Goal: Transaction & Acquisition: Download file/media

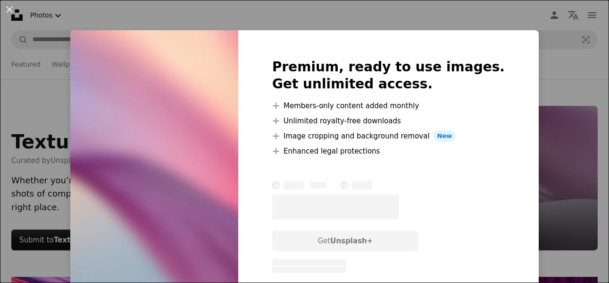
scroll to position [472, 0]
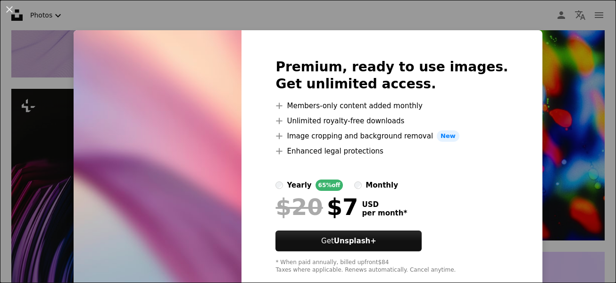
click at [550, 177] on div "An X shape Premium, ready to use images. Get unlimited access. A plus sign Memb…" at bounding box center [308, 141] width 616 height 283
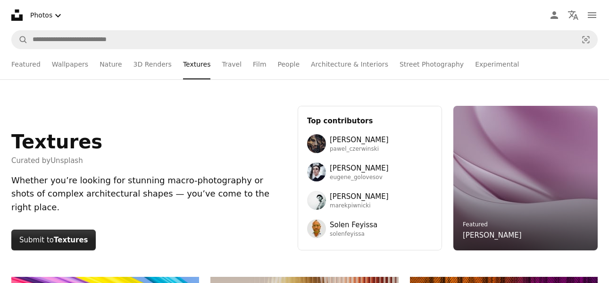
click at [56, 242] on strong "Textures" at bounding box center [71, 239] width 34 height 8
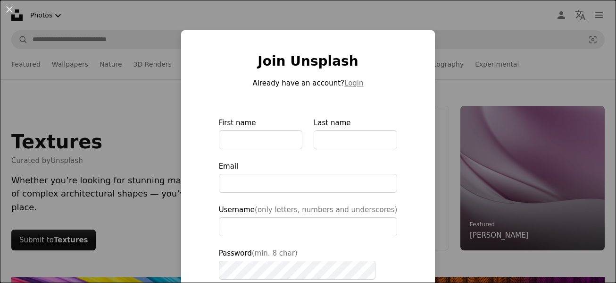
click at [479, 194] on div "An X shape Join Unsplash Already have an account? Login First name Last name Em…" at bounding box center [308, 141] width 616 height 283
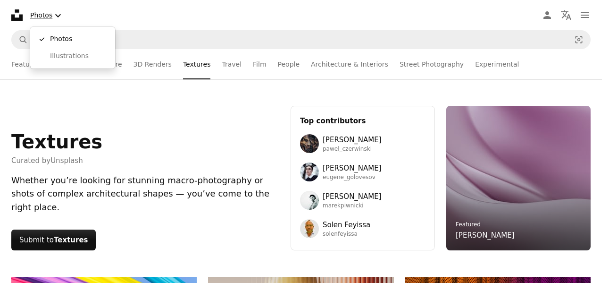
click at [50, 18] on button "Photos Chevron down" at bounding box center [46, 15] width 41 height 19
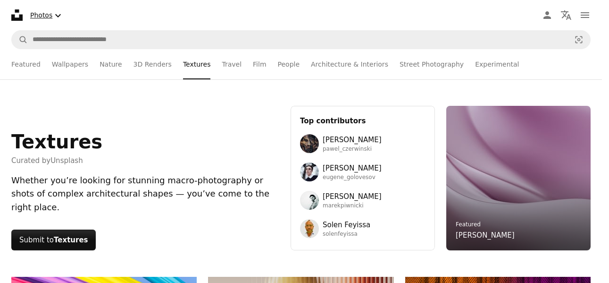
click at [58, 13] on icon "Chevron down" at bounding box center [57, 15] width 11 height 11
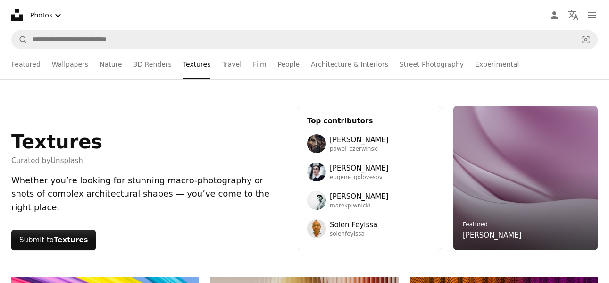
click at [58, 13] on icon "Chevron down" at bounding box center [57, 15] width 11 height 11
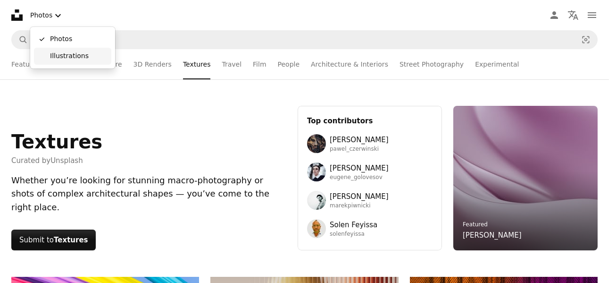
click at [45, 59] on link "Illustrations" at bounding box center [72, 56] width 77 height 17
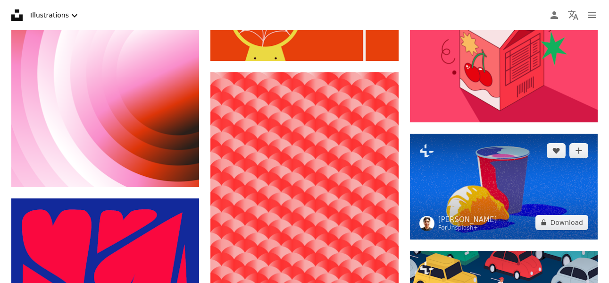
scroll to position [1746, 0]
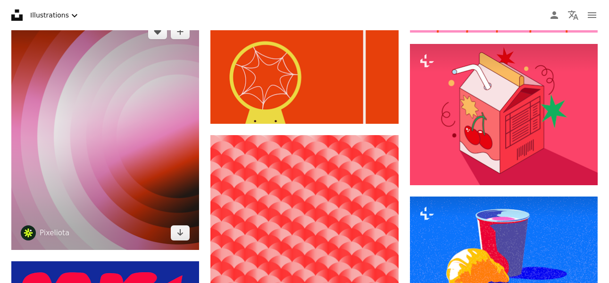
click at [126, 151] on img at bounding box center [105, 132] width 188 height 235
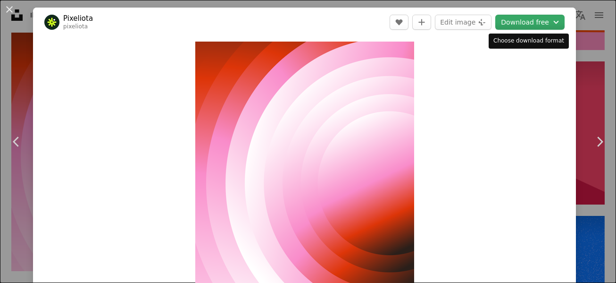
click at [522, 26] on button "Download free Chevron down" at bounding box center [530, 22] width 69 height 15
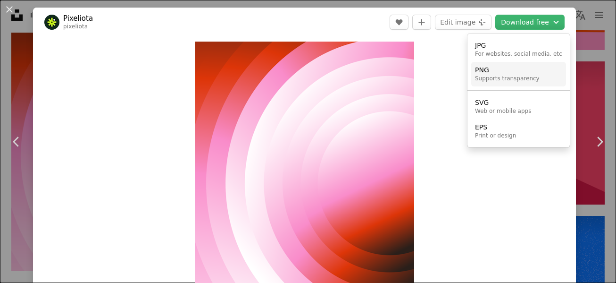
click at [504, 77] on div "Supports transparency" at bounding box center [507, 79] width 65 height 8
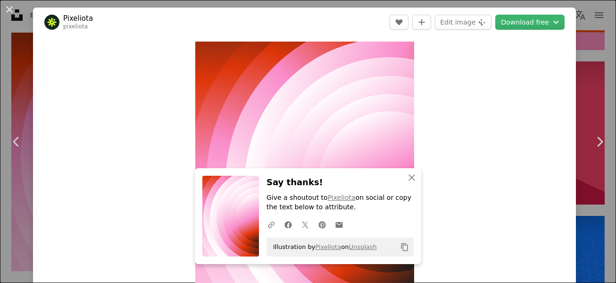
click at [237, 214] on img at bounding box center [230, 216] width 57 height 81
click at [586, 21] on div "An X shape Chevron left Chevron right Pixeliota pixeliota A heart A plus sign E…" at bounding box center [308, 141] width 616 height 283
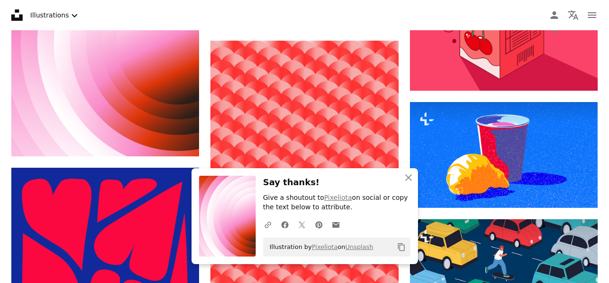
scroll to position [1841, 0]
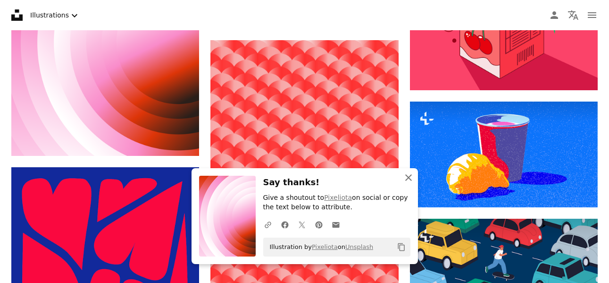
click at [409, 180] on icon "An X shape" at bounding box center [408, 177] width 11 height 11
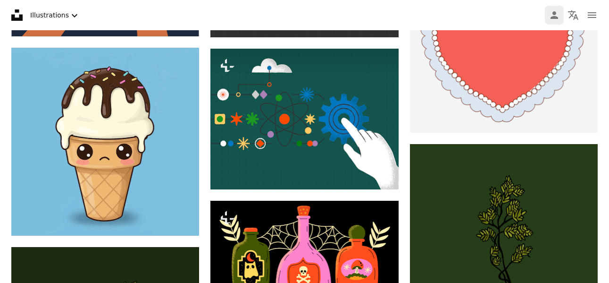
scroll to position [8070, 0]
